Goal: Task Accomplishment & Management: Complete application form

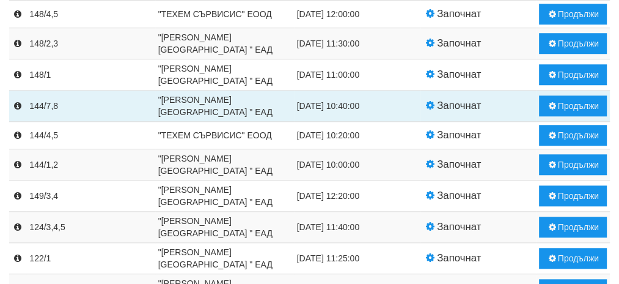
scroll to position [669, 0]
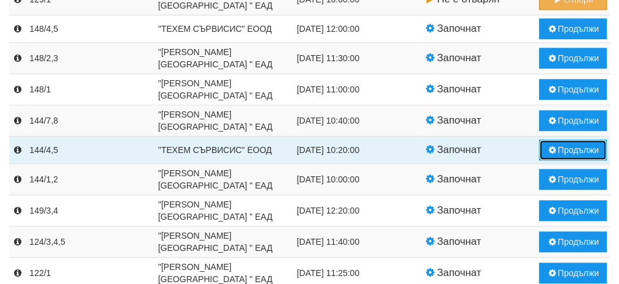
click at [582, 145] on button "Продължи" at bounding box center [573, 149] width 68 height 21
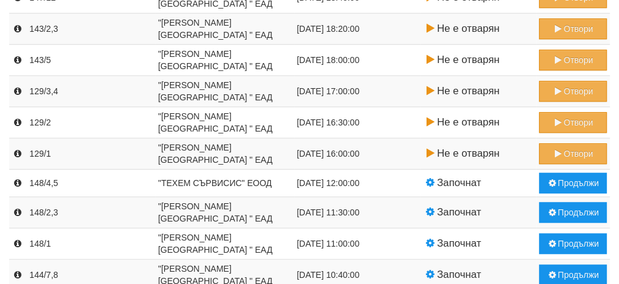
scroll to position [513, 0]
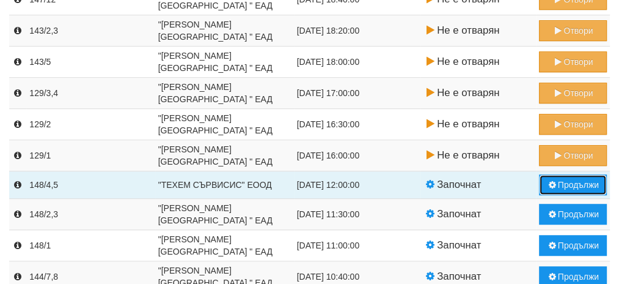
click at [574, 178] on button "Продължи" at bounding box center [573, 184] width 68 height 21
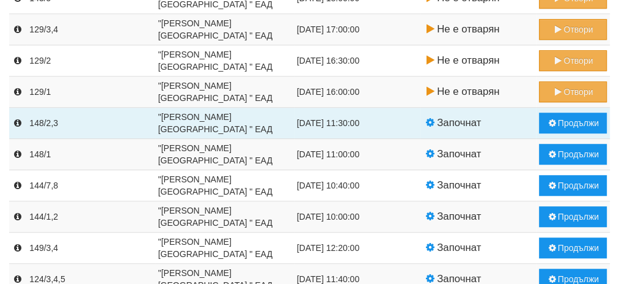
scroll to position [611, 0]
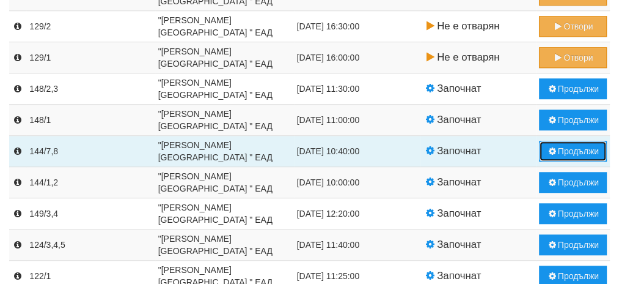
click at [571, 146] on button "Продължи" at bounding box center [573, 151] width 68 height 21
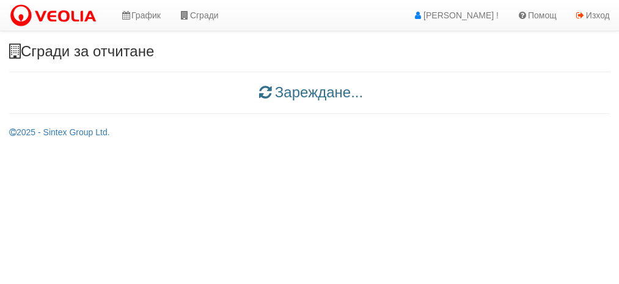
scroll to position [0, 0]
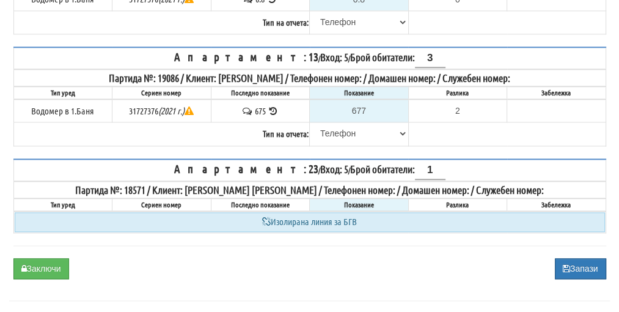
scroll to position [1173, 0]
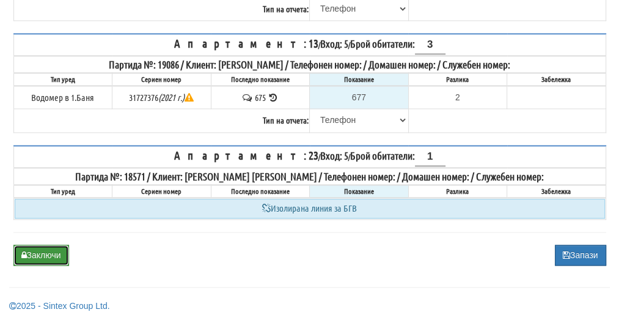
click at [56, 249] on button "Заключи" at bounding box center [41, 254] width 56 height 21
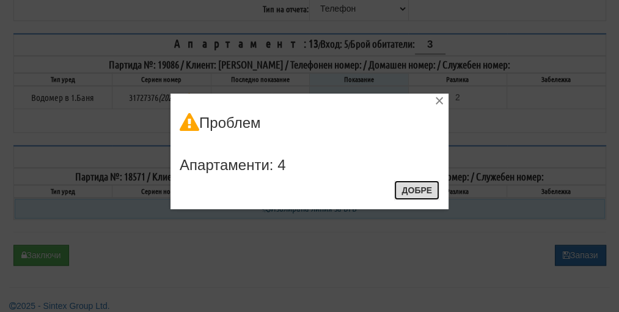
click at [426, 191] on button "Добре" at bounding box center [416, 190] width 45 height 20
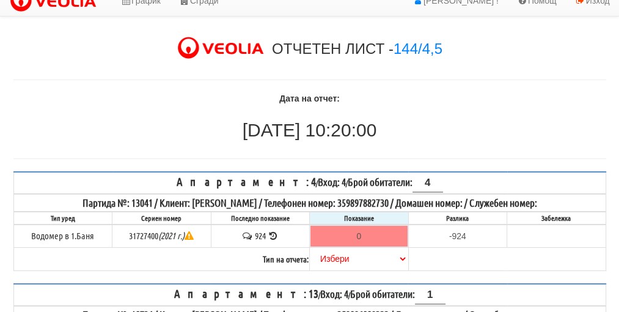
scroll to position [12, 0]
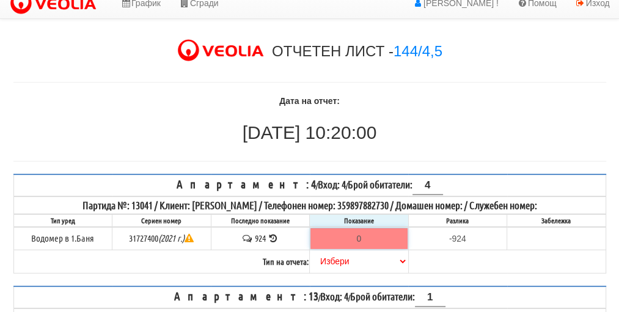
click at [361, 233] on input "0" at bounding box center [358, 238] width 97 height 21
type input "9"
type input "-915.000"
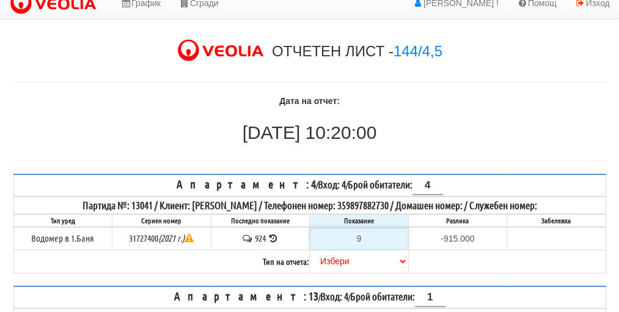
type input "92"
type input "-832.000"
type input "926"
type input "2.000"
type input "926.5"
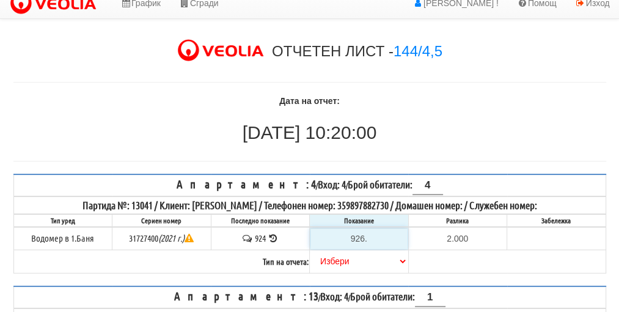
type input "2.500"
type input "926.5"
click at [335, 262] on select "[PERSON_NAME] Телефон Бележка Неосигурен достъп Самоотчет Служебно Дистанционен" at bounding box center [358, 261] width 97 height 21
select select "89c75930-9bfd-e511-80be-8d5a1dced85a"
click at [310, 251] on select "[PERSON_NAME] Телефон Бележка Неосигурен достъп Самоотчет Служебно Дистанционен" at bounding box center [358, 261] width 97 height 21
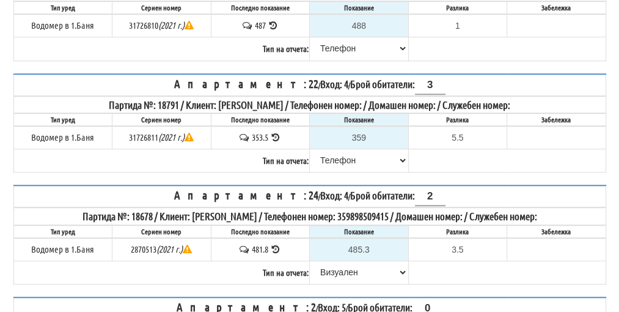
scroll to position [1173, 0]
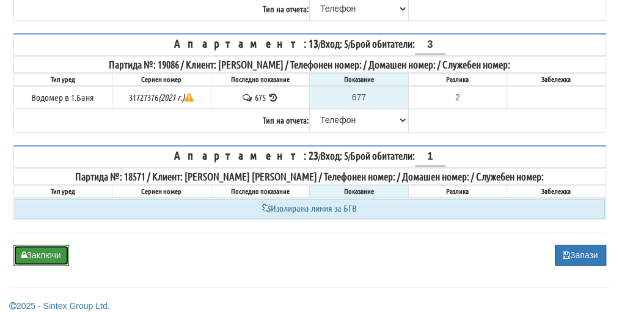
click at [34, 244] on button "Заключи" at bounding box center [41, 254] width 56 height 21
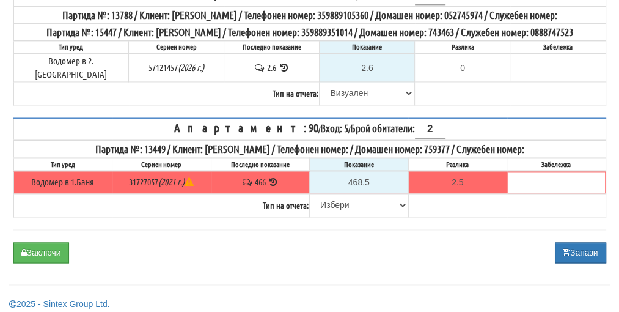
scroll to position [1250, 0]
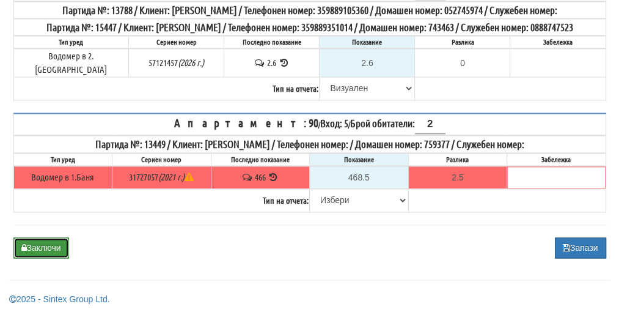
click at [54, 251] on button "Заключи" at bounding box center [41, 247] width 56 height 21
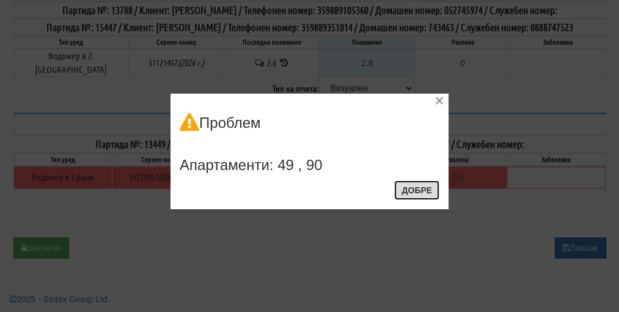
click at [408, 191] on button "Добре" at bounding box center [416, 190] width 45 height 20
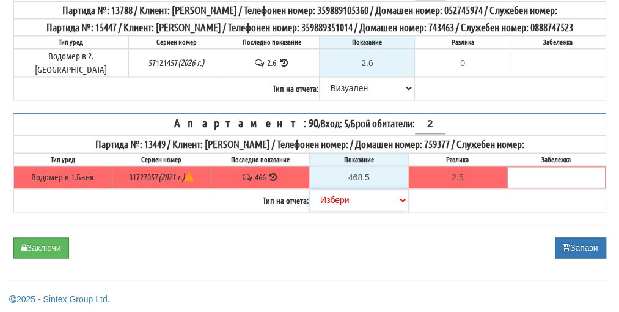
click at [337, 197] on select "Избери Визуален Телефон Бележка Неосигурен достъп Самоотчет Служебно Дистанцион…" at bounding box center [358, 199] width 97 height 21
select select "8ac75930-9bfd-e511-80be-8d5a1dced85a"
click at [310, 189] on select "Избери Визуален Телефон Бележка Неосигурен достъп Самоотчет Служебно Дистанцион…" at bounding box center [358, 199] width 97 height 21
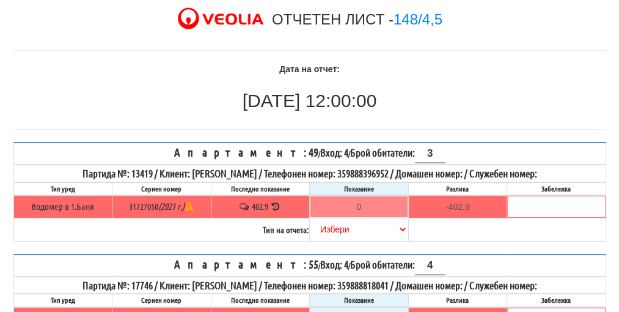
scroll to position [0, 0]
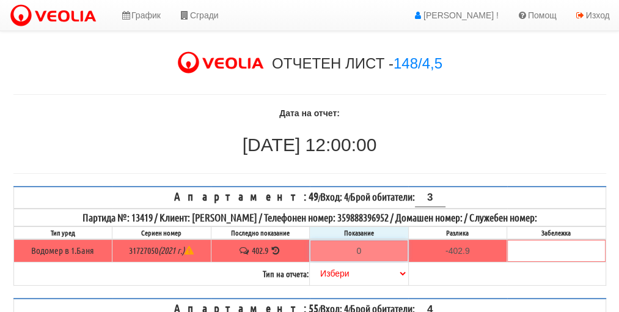
click at [378, 246] on input "0" at bounding box center [358, 250] width 97 height 21
type input "4"
type input "-398.900"
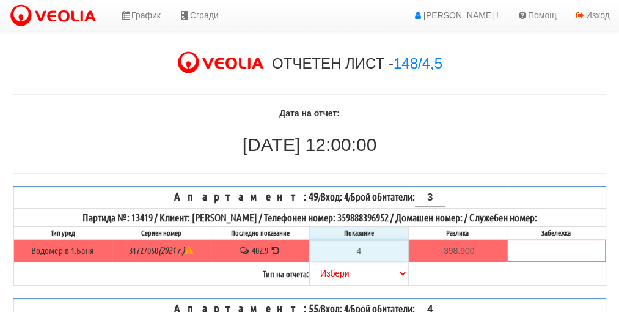
type input "40"
type input "-362.900"
type input "404"
type input "1.100"
type input "404.5"
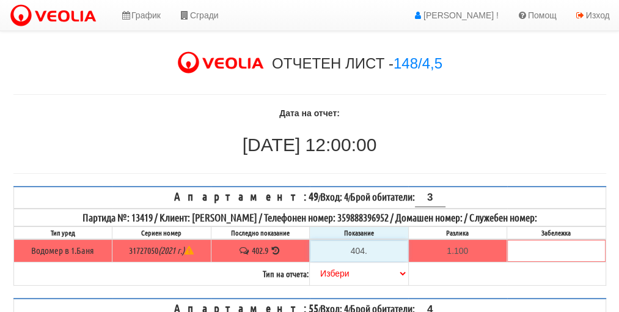
type input "1.6"
type input "404.5"
click at [341, 276] on select "[PERSON_NAME] Телефон Бележка Неосигурен достъп Самоотчет Служебно Дистанционен" at bounding box center [358, 273] width 97 height 21
select select "89c75930-9bfd-e511-80be-8d5a1dced85a"
click at [310, 263] on select "[PERSON_NAME] Телефон Бележка Неосигурен достъп Самоотчет Служебно Дистанционен" at bounding box center [358, 273] width 97 height 21
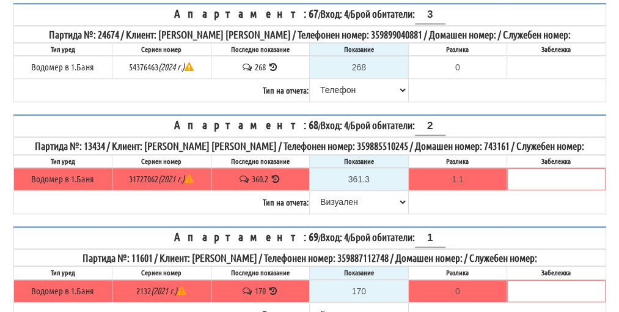
scroll to position [1250, 0]
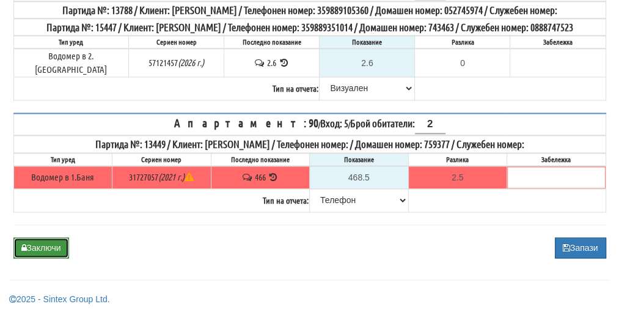
click at [48, 247] on button "Заключи" at bounding box center [41, 247] width 56 height 21
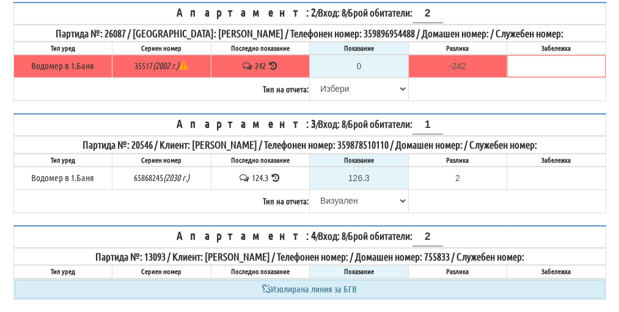
scroll to position [609, 0]
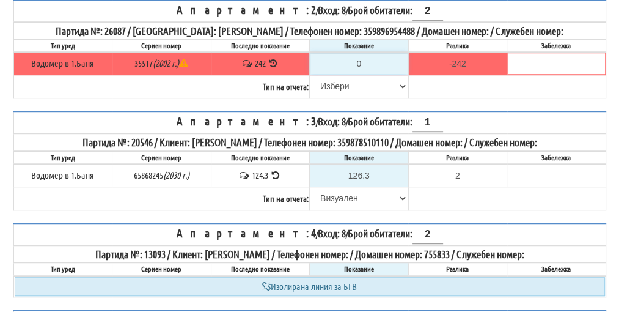
click at [364, 53] on input "0" at bounding box center [358, 63] width 97 height 21
type input "2"
type input "-240.000"
type input "24"
type input "-218.000"
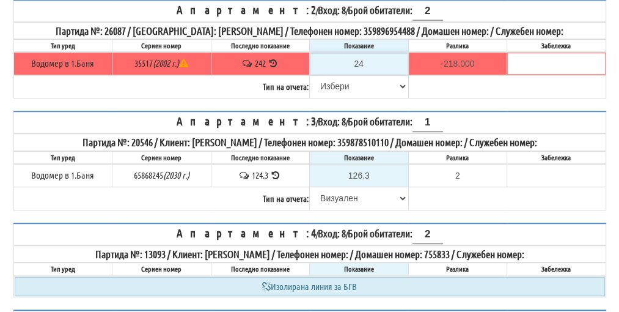
type input "245"
type input "3.000"
type input "245.3"
type input "3.300"
type input "245.3"
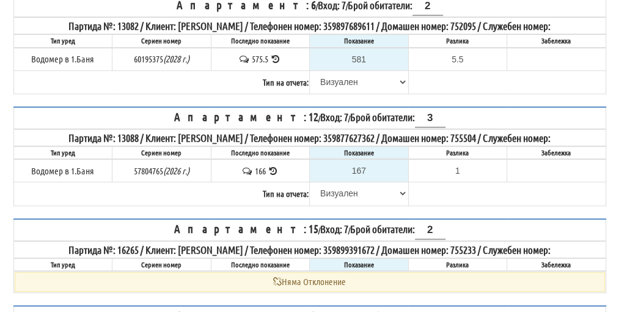
scroll to position [264, 0]
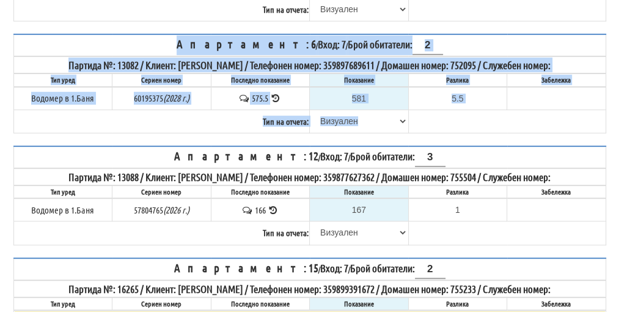
drag, startPoint x: 612, startPoint y: 72, endPoint x: 627, endPoint y: 159, distance: 88.6
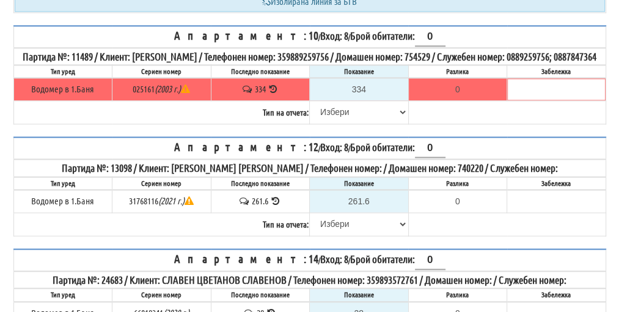
scroll to position [1327, 0]
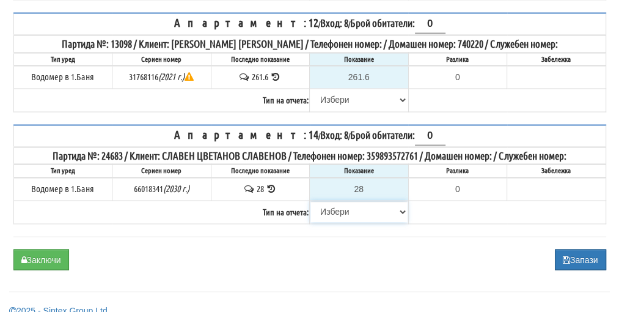
click at [340, 201] on select "[PERSON_NAME] Телефон Бележка Неосигурен достъп Самоотчет Служебно Дистанционен" at bounding box center [358, 211] width 97 height 21
click at [48, 249] on button "Заключи" at bounding box center [41, 259] width 56 height 21
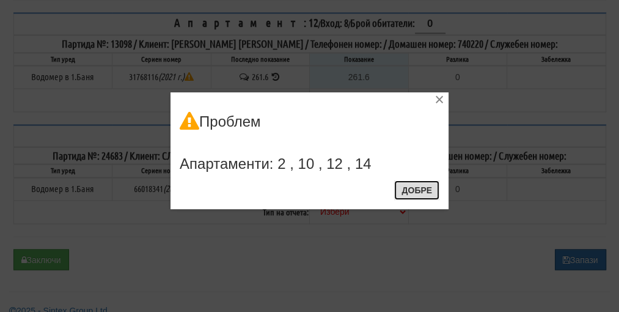
click at [420, 190] on button "Добре" at bounding box center [416, 190] width 45 height 20
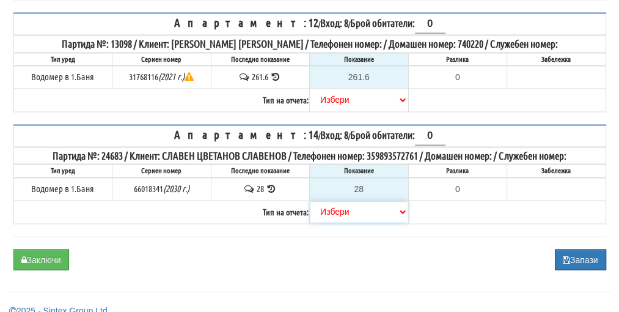
click at [338, 203] on select "[PERSON_NAME] Телефон Бележка Неосигурен достъп Самоотчет Служебно Дистанционен" at bounding box center [358, 211] width 97 height 21
select select "8ac75930-9bfd-e511-80be-8d5a1dced85a"
click at [310, 201] on select "[PERSON_NAME] Телефон Бележка Неосигурен достъп Самоотчет Служебно Дистанционен" at bounding box center [358, 211] width 97 height 21
click at [326, 91] on select "[PERSON_NAME] Телефон Бележка Неосигурен достъп Самоотчет Служебно Дистанционен" at bounding box center [358, 99] width 97 height 21
select select "8ac75930-9bfd-e511-80be-8d5a1dced85a"
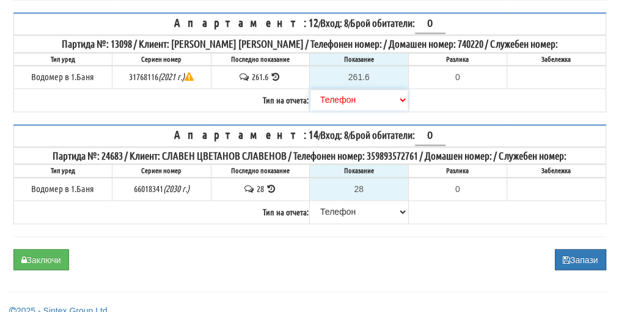
click at [310, 89] on select "[PERSON_NAME] Телефон Бележка Неосигурен достъп Самоотчет Служебно Дистанционен" at bounding box center [358, 99] width 97 height 21
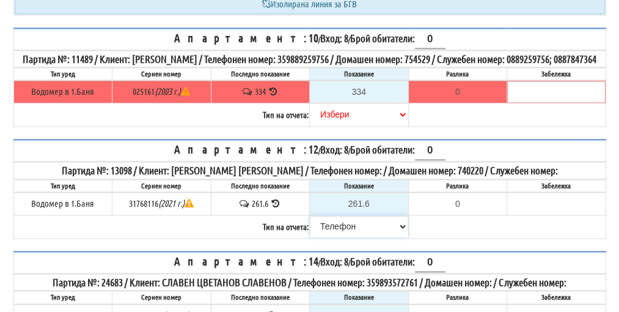
scroll to position [1144, 0]
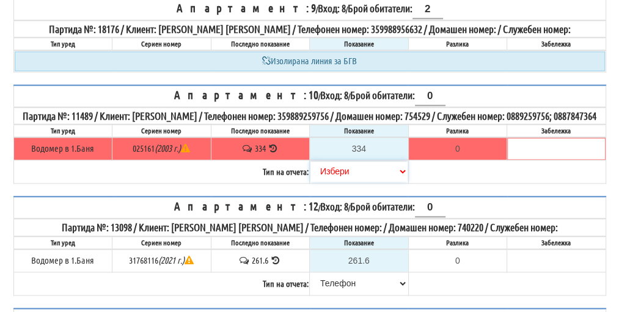
click at [337, 165] on select "[PERSON_NAME] Телефон Бележка Неосигурен достъп Самоотчет Служебно Дистанционен" at bounding box center [358, 171] width 97 height 21
select select "89c75930-9bfd-e511-80be-8d5a1dced85a"
click at [310, 161] on select "[PERSON_NAME] Телефон Бележка Неосигурен достъп Самоотчет Служебно Дистанционен" at bounding box center [358, 171] width 97 height 21
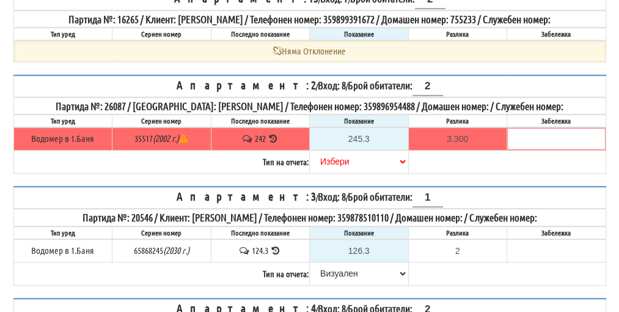
scroll to position [533, 0]
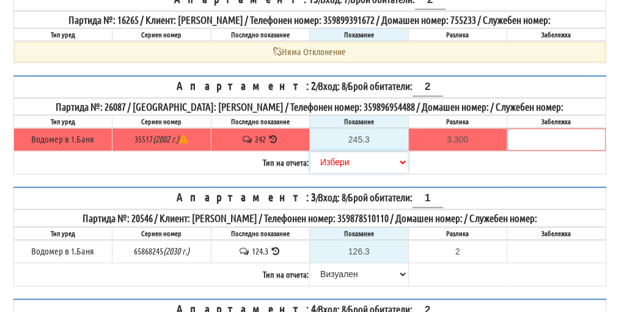
click at [330, 152] on select "[PERSON_NAME] Телефон Бележка Неосигурен достъп Самоотчет Служебно Дистанционен" at bounding box center [358, 162] width 97 height 21
select select "89c75930-9bfd-e511-80be-8d5a1dced85a"
click at [310, 152] on select "[PERSON_NAME] Телефон Бележка Неосигурен достъп Самоотчет Служебно Дистанционен" at bounding box center [358, 162] width 97 height 21
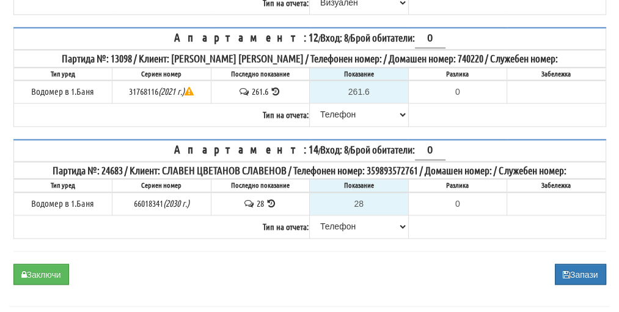
scroll to position [1327, 0]
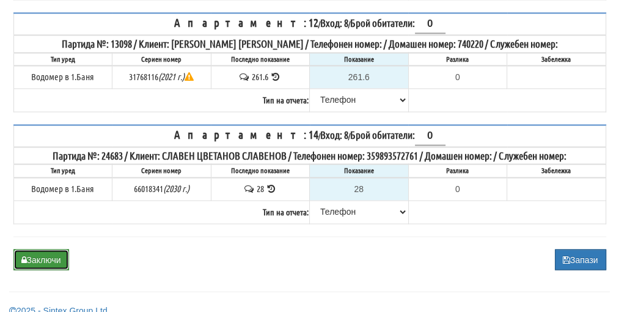
click at [51, 251] on button "Заключи" at bounding box center [41, 259] width 56 height 21
